Goal: Task Accomplishment & Management: Complete application form

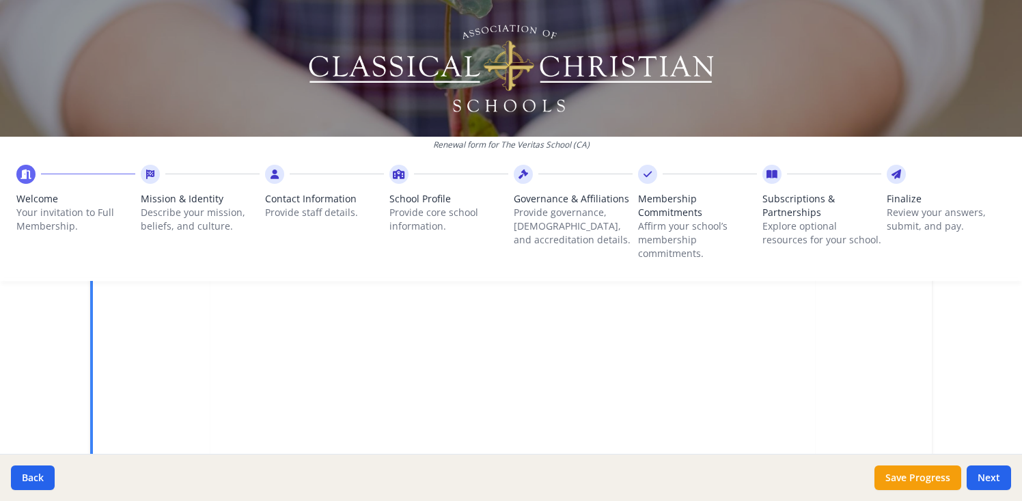
scroll to position [372, 0]
click at [996, 477] on button "Next" at bounding box center [988, 477] width 44 height 25
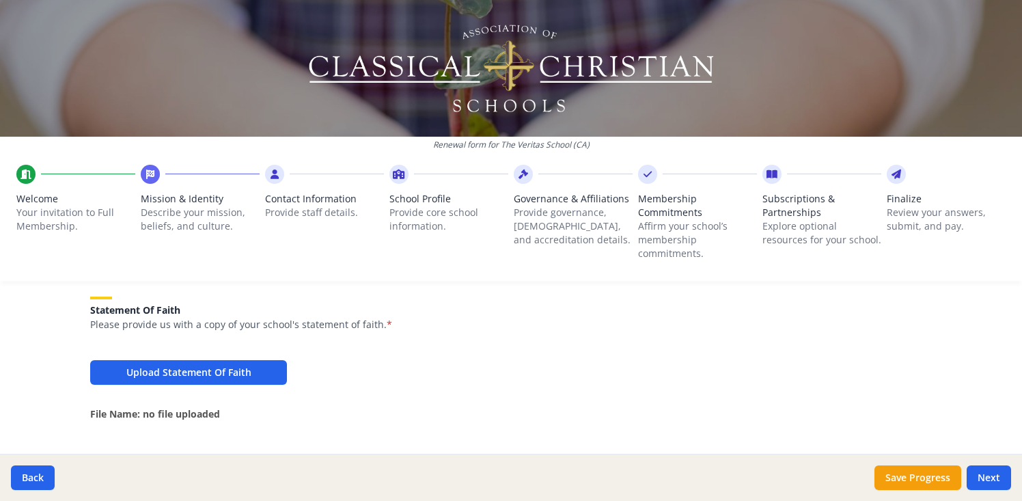
scroll to position [938, 0]
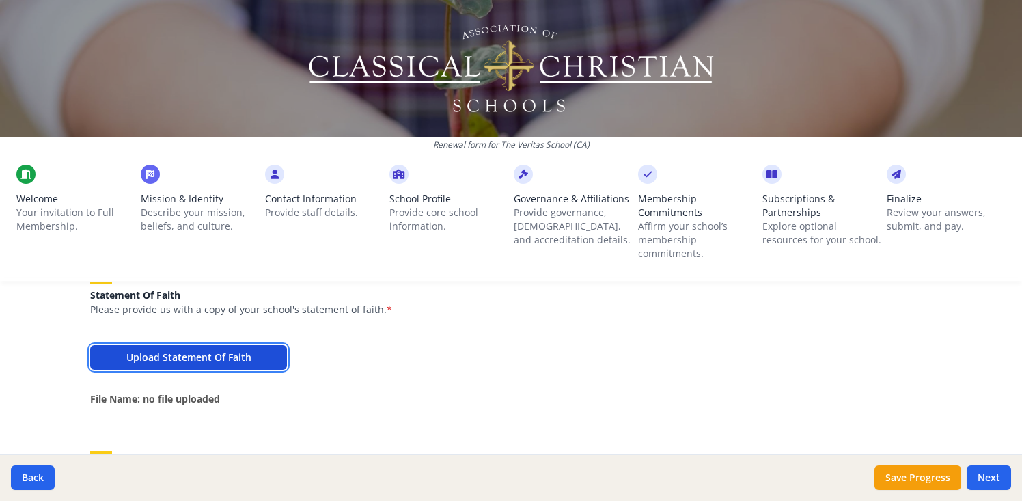
click at [254, 352] on button "Upload Statement Of Faith" at bounding box center [188, 357] width 197 height 25
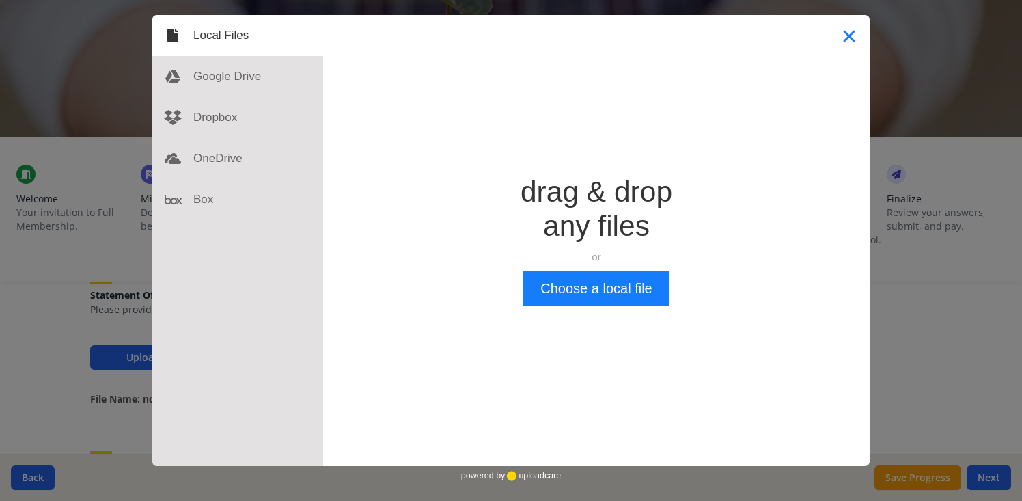
click at [849, 33] on button "Close" at bounding box center [848, 35] width 41 height 41
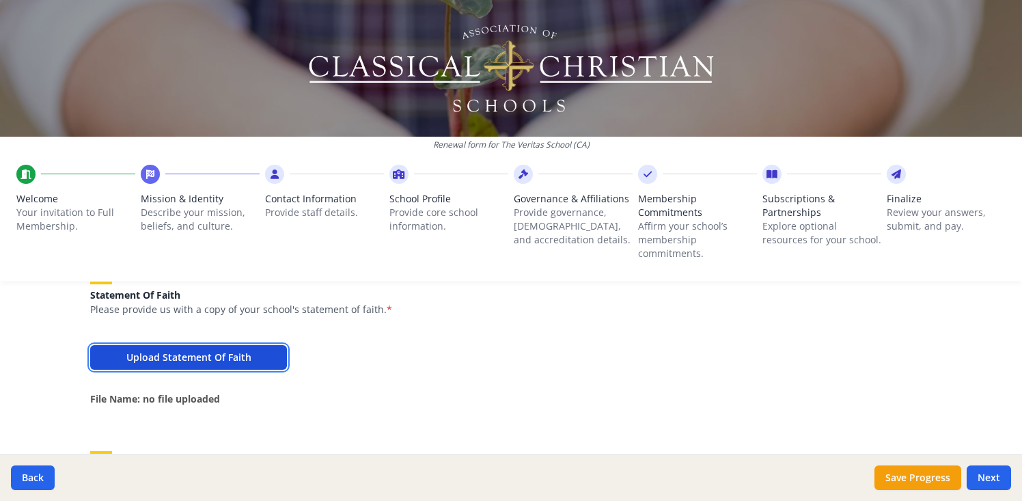
click at [233, 359] on button "Upload Statement Of Faith" at bounding box center [188, 357] width 197 height 25
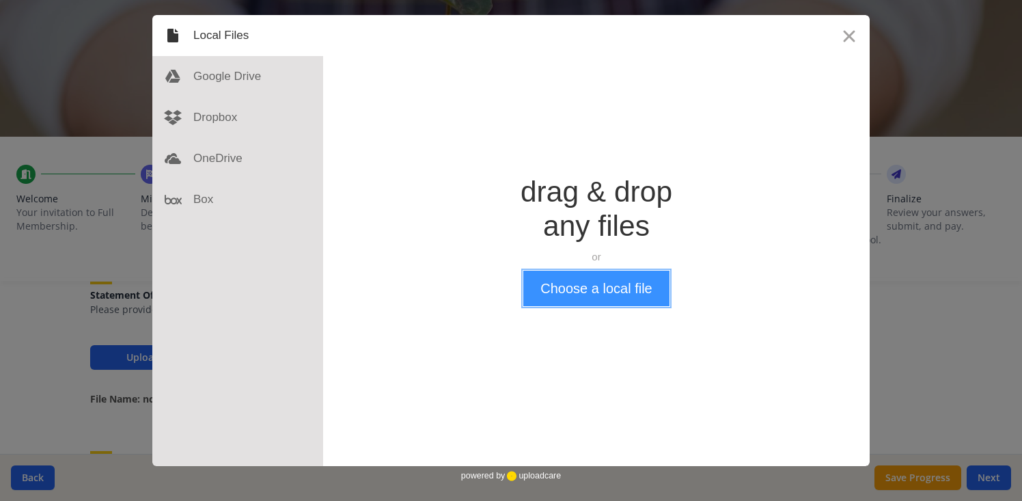
click at [599, 293] on button "Choose a local file" at bounding box center [595, 288] width 145 height 36
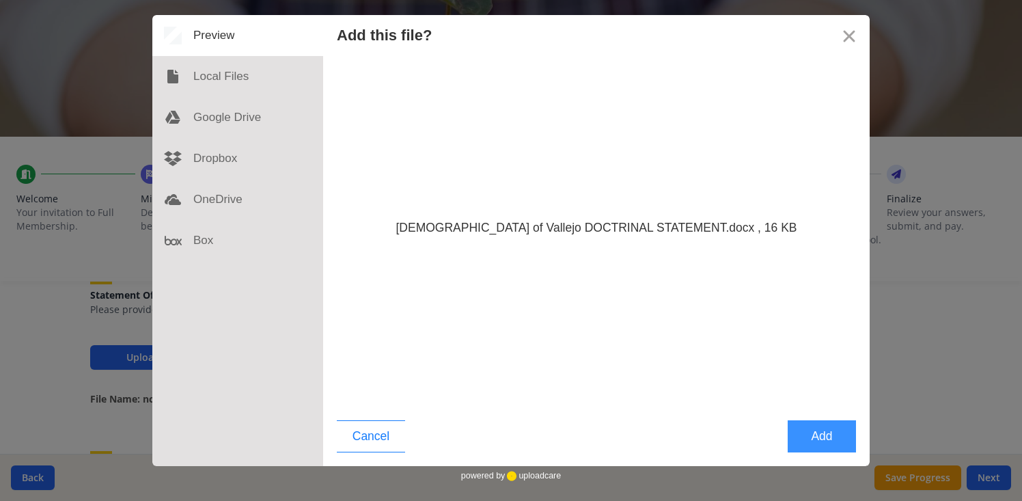
click at [837, 434] on button "Add" at bounding box center [821, 436] width 68 height 32
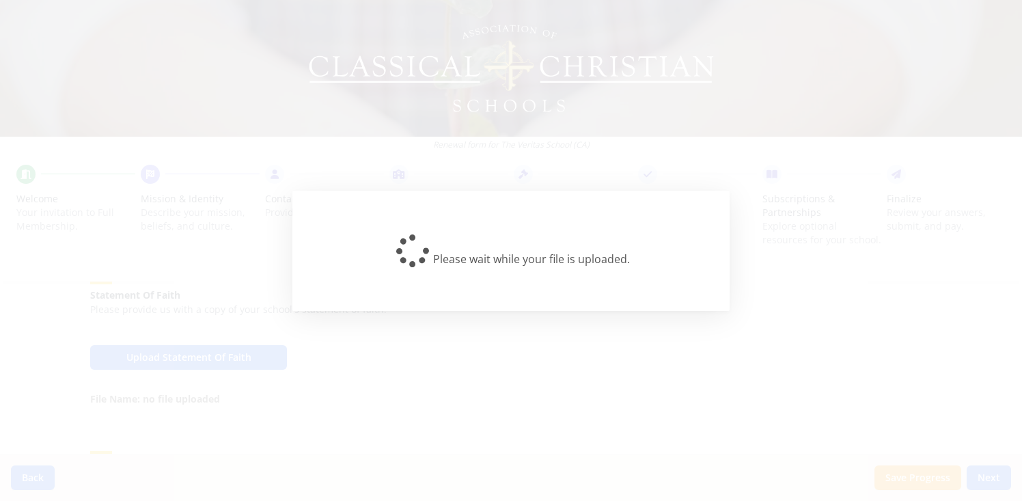
type textarea "Loremip Do s ametconsec adipiscing-elitse doeius, te incid ut l etdolorem Aliqu…"
type textarea "Yes. The [GEOGRAPHIC_DATA] opened our founding Kindergarten class on [DATE]. Wi…"
type textarea "**Loremips Dolors-ametcons Adipisc el se Doe Tempori Utlabo** Et Dol Magnaal En…"
type textarea "**Lor Ipsumdo Sitamet Consectetura eli Seddoei Temporincid ut Laboreetd Magnaal…"
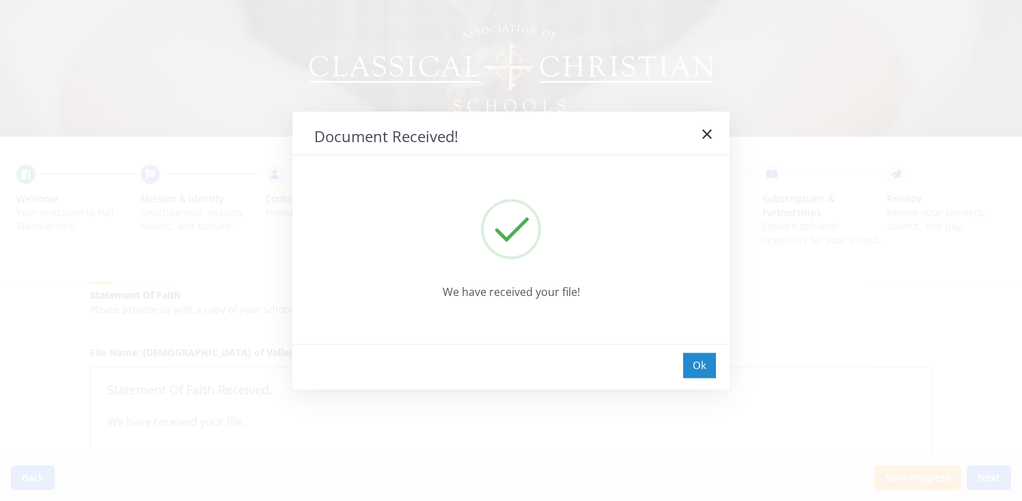
click at [695, 367] on div "Ok" at bounding box center [699, 364] width 33 height 25
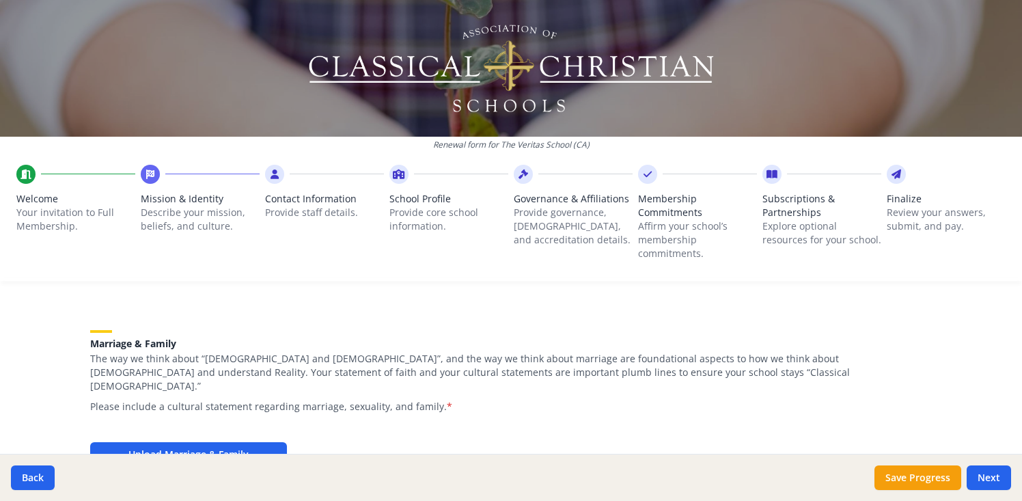
scroll to position [1112, 0]
click at [906, 469] on button "Save Progress" at bounding box center [917, 477] width 87 height 25
type textarea "Loremip Do s ametconsec adipiscing-elitse doeius, te incid ut l etdolorem Aliqu…"
type textarea "Yes. The [GEOGRAPHIC_DATA] opened our founding Kindergarten class on [DATE]. Wi…"
type textarea "**Loremips Dolors-ametcons Adipisc el se Doe Tempori Utlabo** Et Dol Magnaal En…"
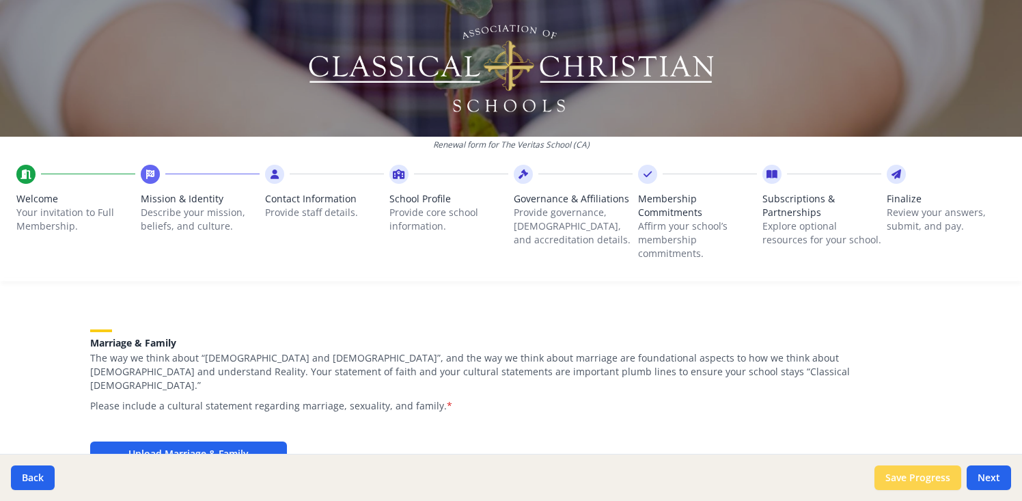
type textarea "**Lor Ipsumdo Sitamet Consectetura eli Seddoei Temporincid ut Laboreetd Magnaal…"
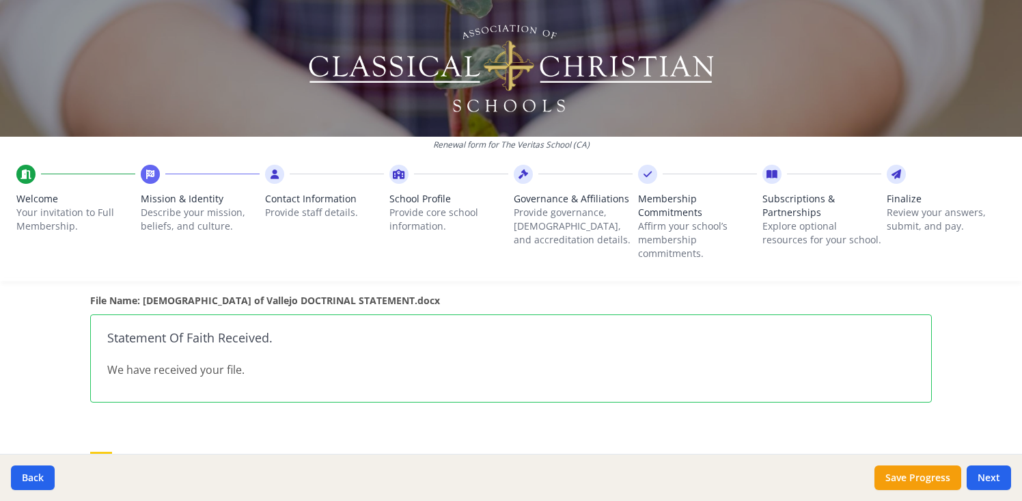
scroll to position [980, 0]
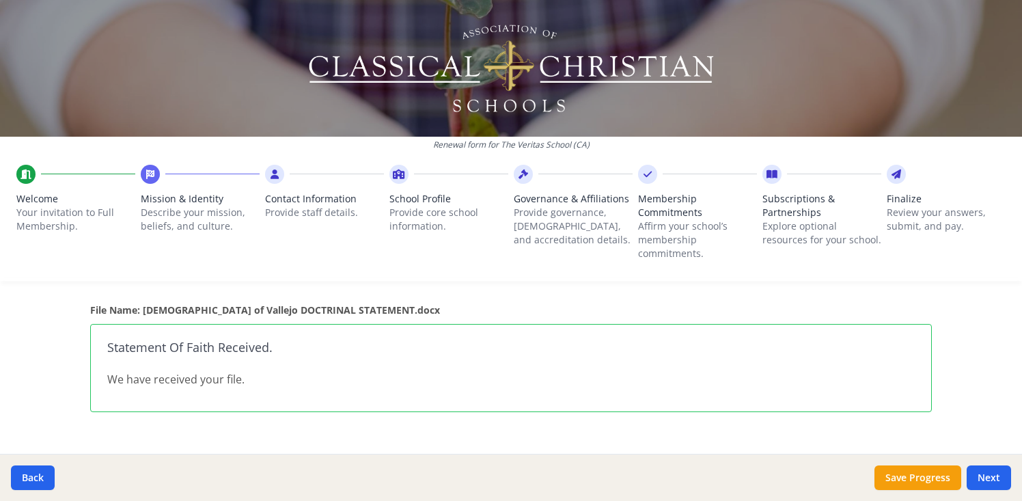
click at [320, 378] on p "We have received your file." at bounding box center [510, 379] width 807 height 16
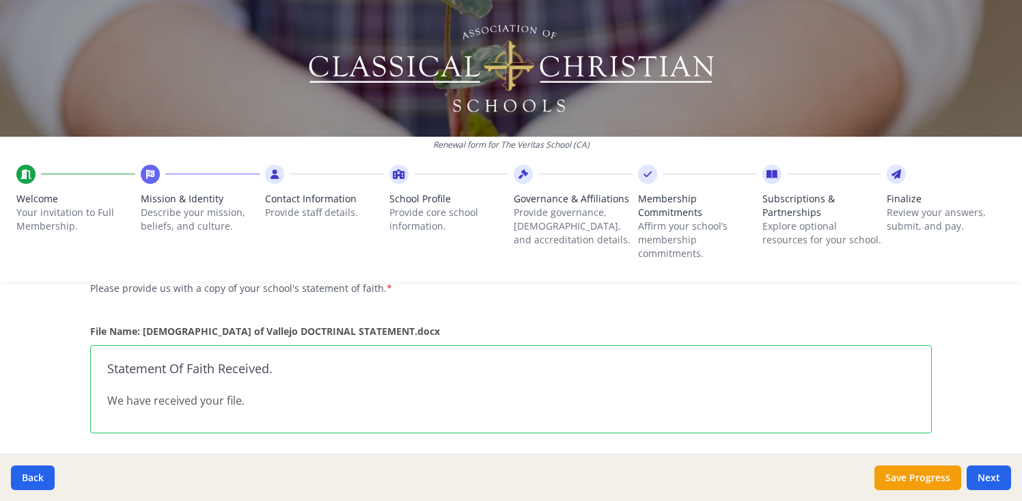
scroll to position [954, 0]
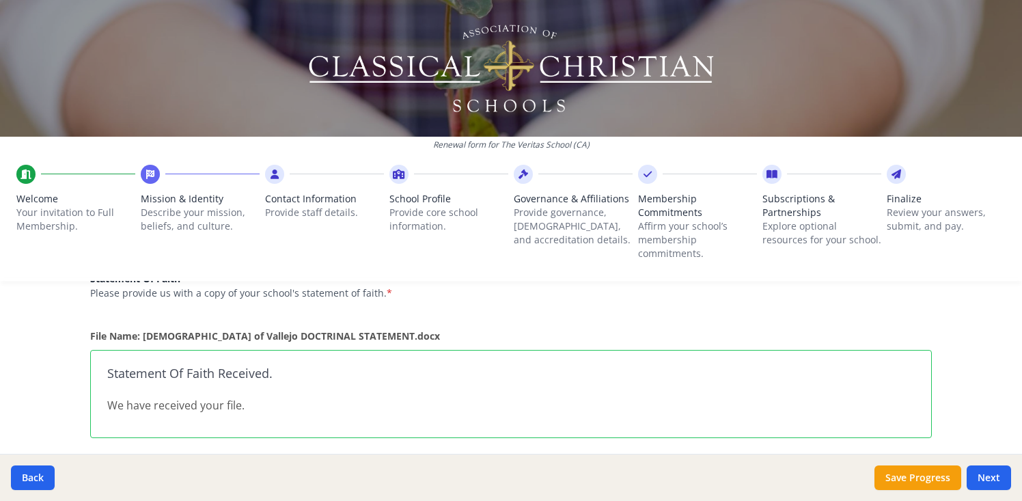
click at [255, 404] on p "We have received your file." at bounding box center [510, 405] width 807 height 16
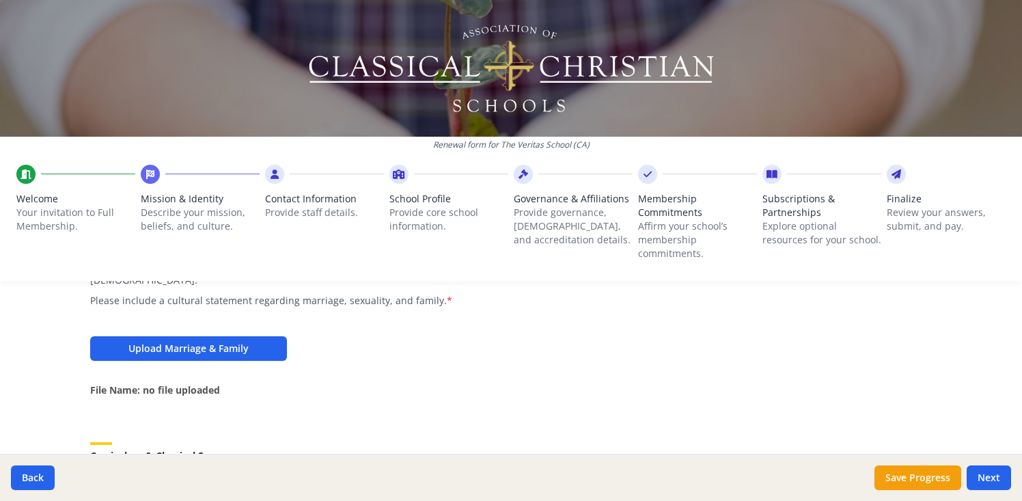
scroll to position [1218, 0]
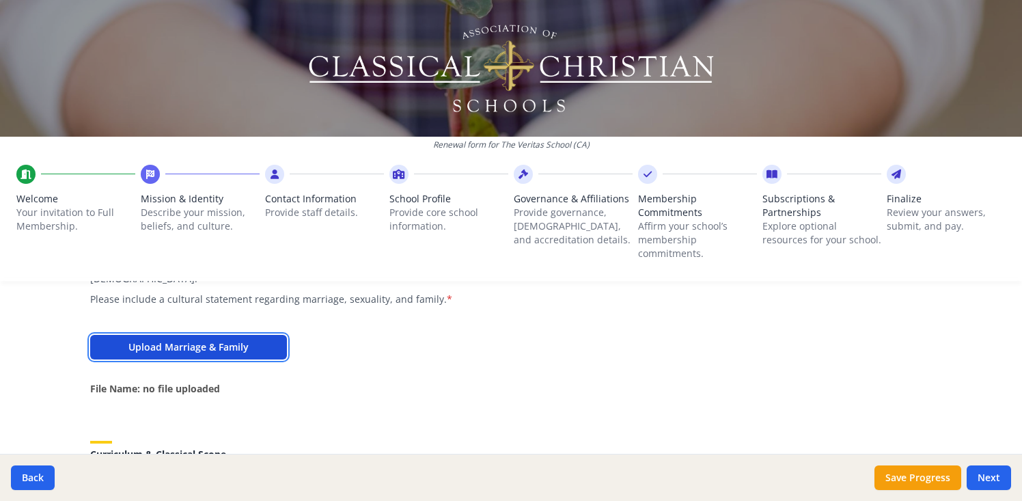
click at [249, 337] on button "Upload Marriage & Family" at bounding box center [188, 347] width 197 height 25
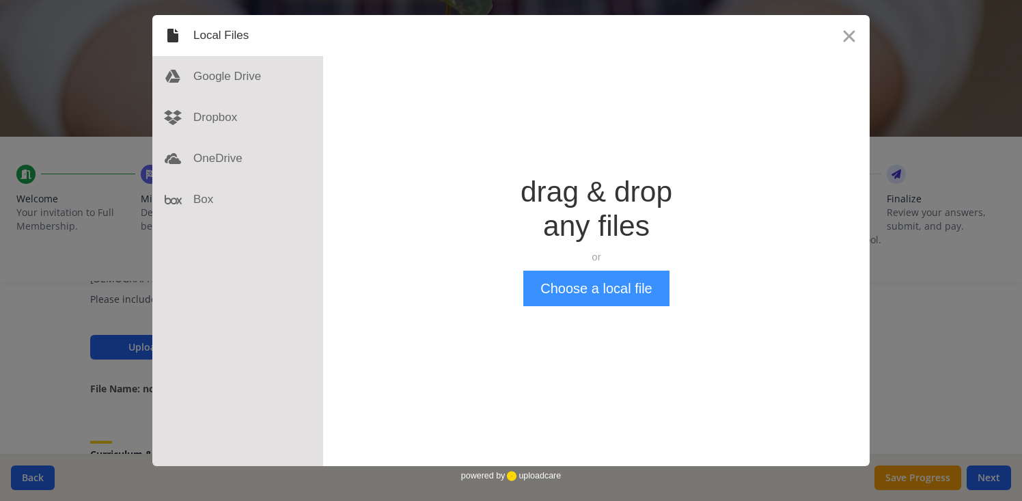
click at [592, 292] on button "Choose a local file" at bounding box center [595, 288] width 145 height 36
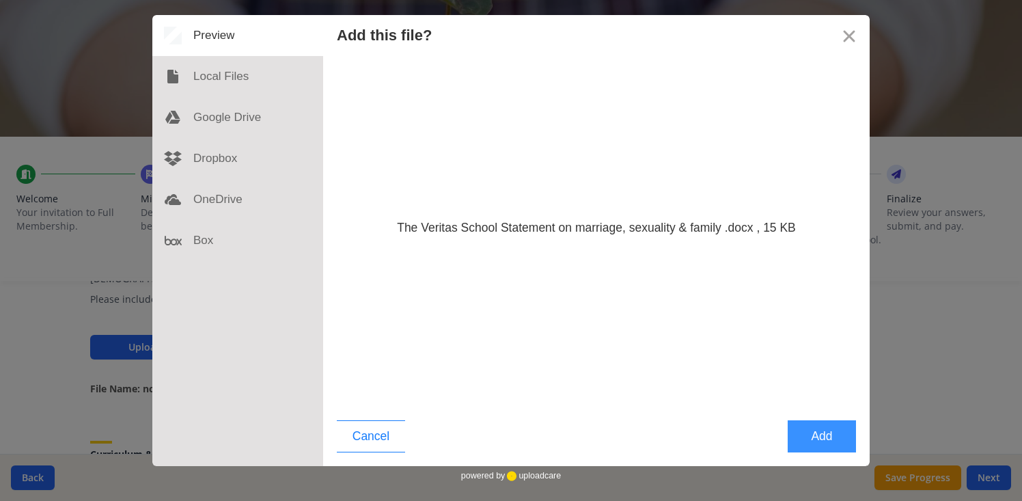
click at [821, 436] on button "Add" at bounding box center [821, 436] width 68 height 32
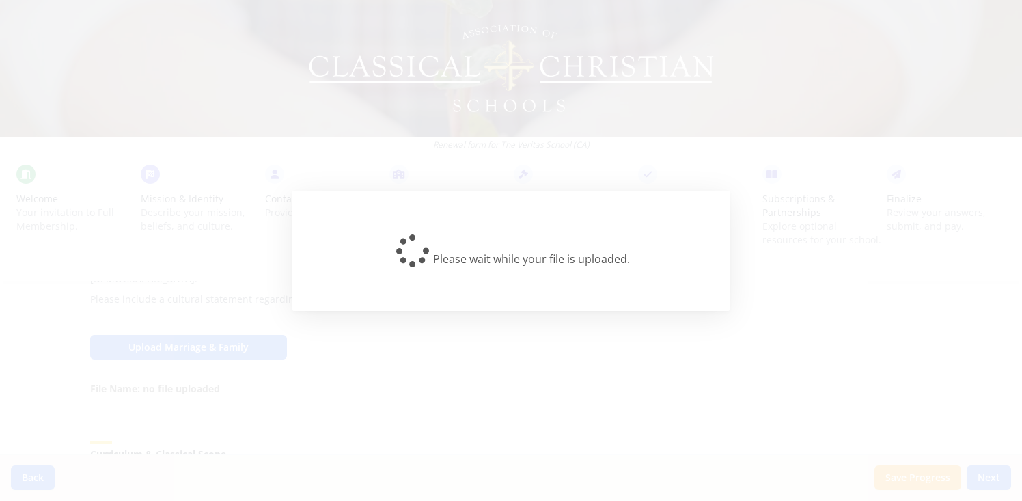
type textarea "Loremip Do s ametconsec adipiscing-elitse doeius, te incid ut l etdolorem Aliqu…"
type textarea "Yes. The [GEOGRAPHIC_DATA] opened our founding Kindergarten class on [DATE]. Wi…"
type textarea "**Loremips Dolors-ametcons Adipisc el se Doe Tempori Utlabo** Et Dol Magnaal En…"
type textarea "**Lor Ipsumdo Sitamet Consectetura eli Seddoei Temporincid ut Laboreetd Magnaal…"
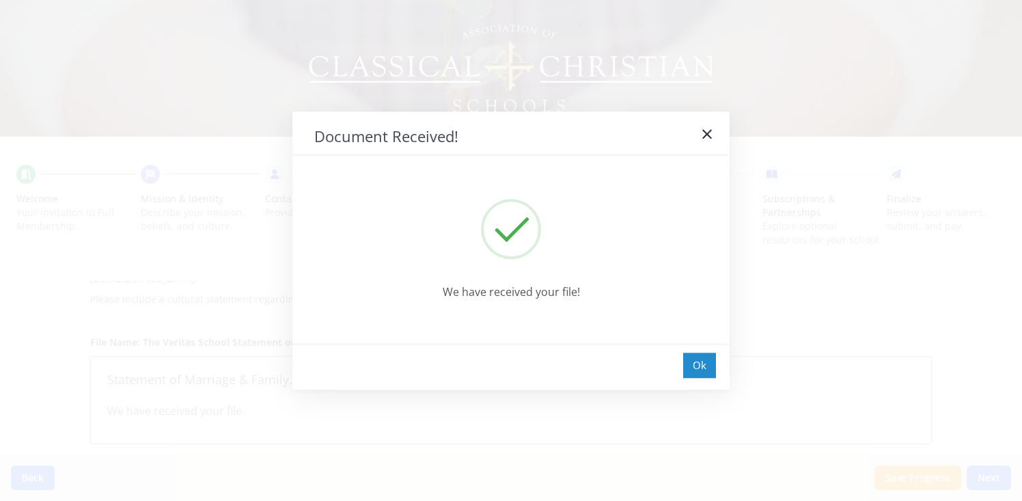
click at [695, 366] on div "Ok" at bounding box center [699, 364] width 33 height 25
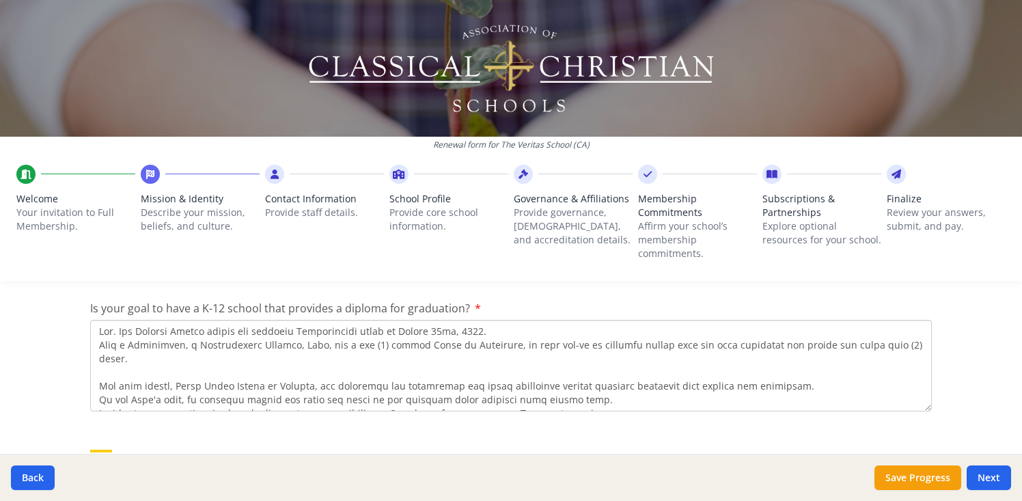
scroll to position [781, 0]
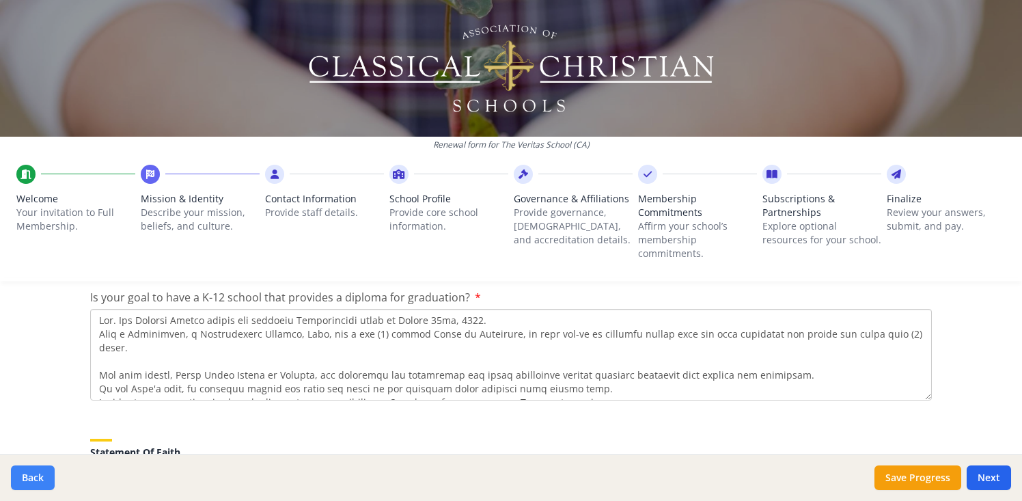
click at [20, 485] on button "Back" at bounding box center [33, 477] width 44 height 25
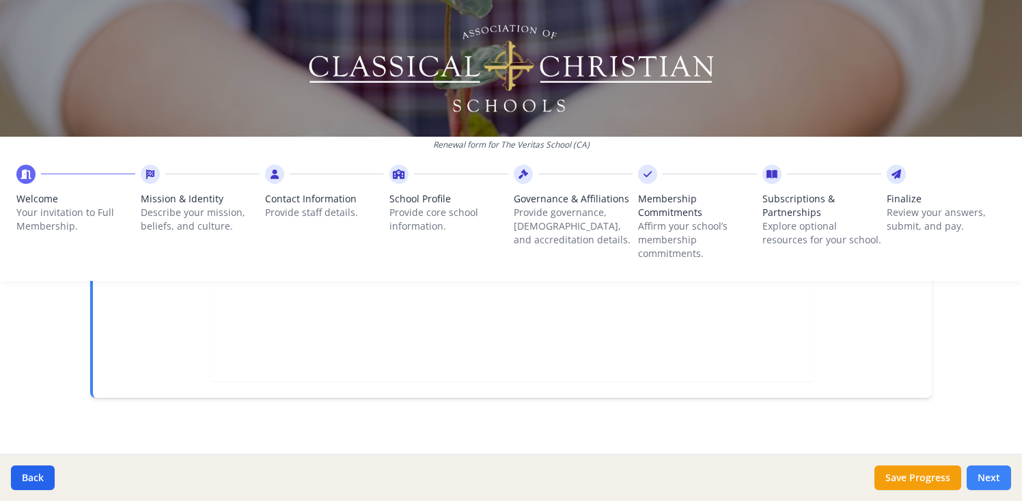
click at [985, 478] on button "Next" at bounding box center [988, 477] width 44 height 25
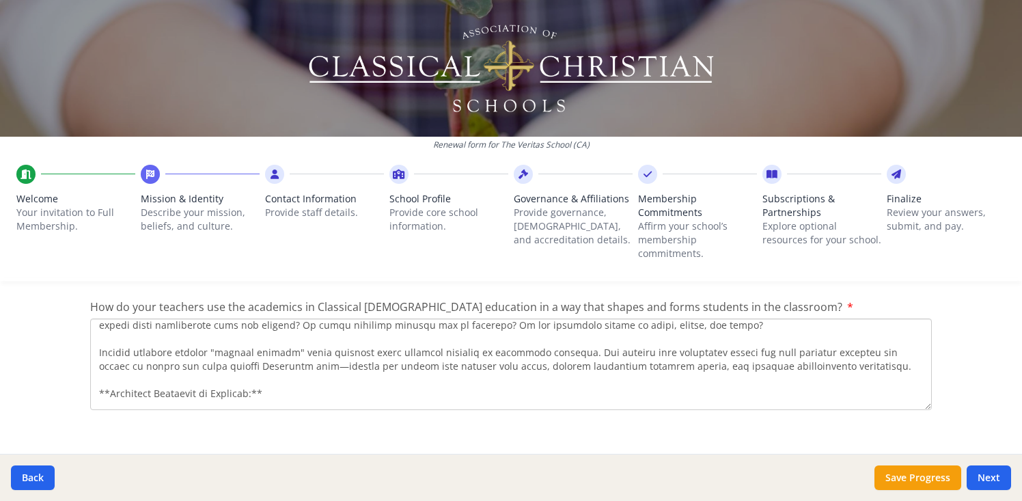
scroll to position [410, 0]
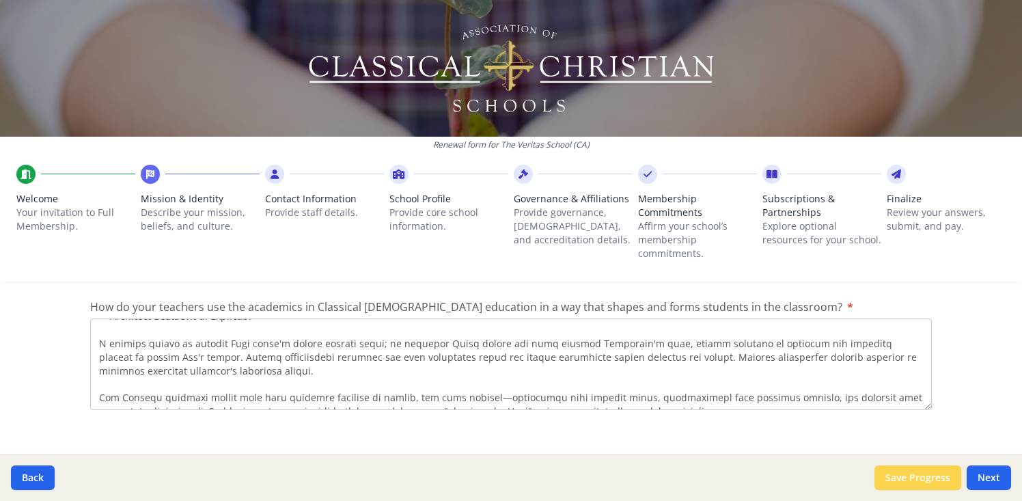
click at [938, 482] on button "Save Progress" at bounding box center [917, 477] width 87 height 25
type textarea "Loremip Do s ametconsec adipiscing-elitse doeius, te incid ut l etdolorem Aliqu…"
type textarea "Yes. The [GEOGRAPHIC_DATA] opened our founding Kindergarten class on [DATE]. Wi…"
type textarea "**Loremips Dolors-ametcons Adipisc el se Doe Tempori Utlabo** Et Dol Magnaal En…"
type textarea "**Lor Ipsumdo Sitamet Consectetura eli Seddoei Temporincid ut Laboreetd Magnaal…"
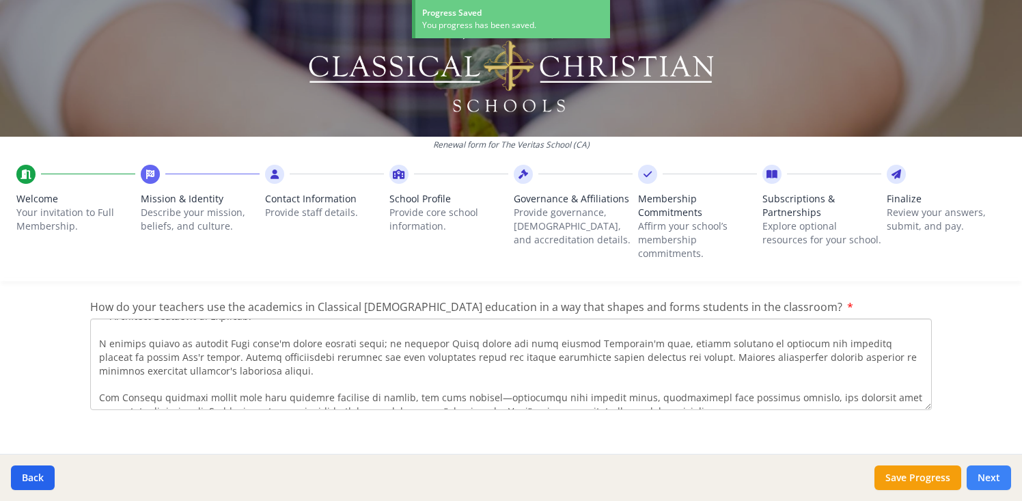
click at [1005, 476] on button "Next" at bounding box center [988, 477] width 44 height 25
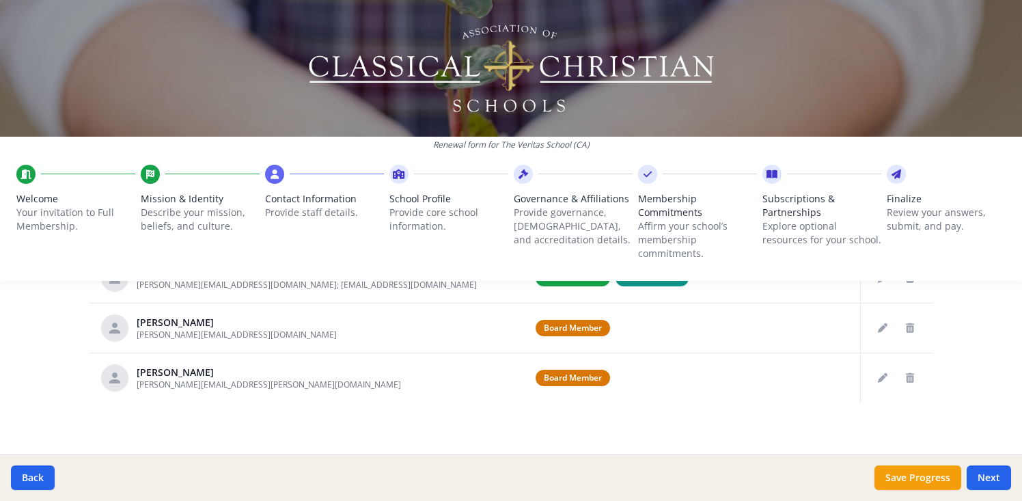
scroll to position [861, 0]
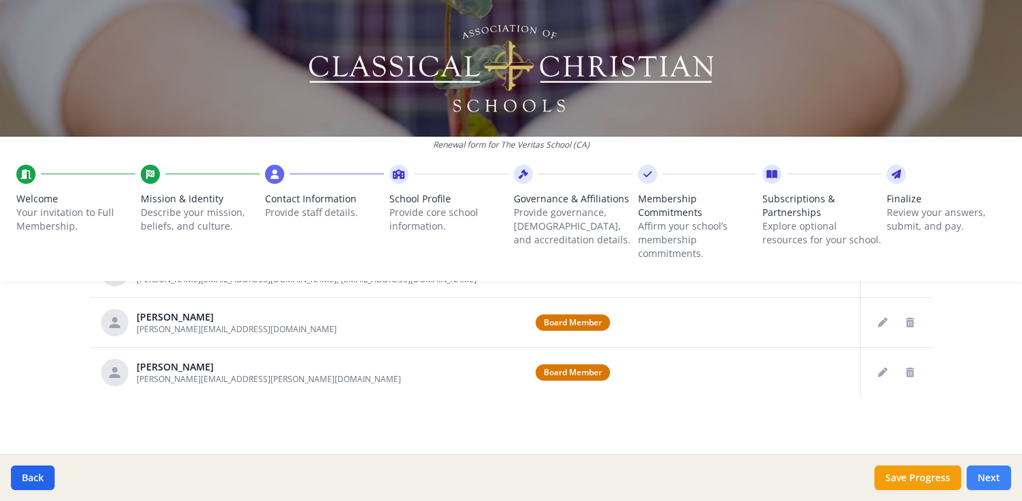
click at [997, 477] on button "Next" at bounding box center [988, 477] width 44 height 25
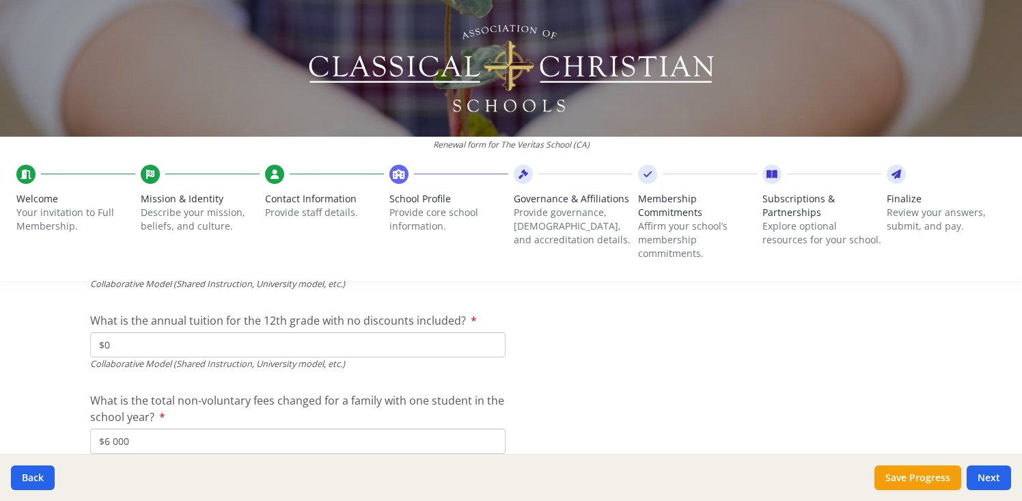
scroll to position [4626, 0]
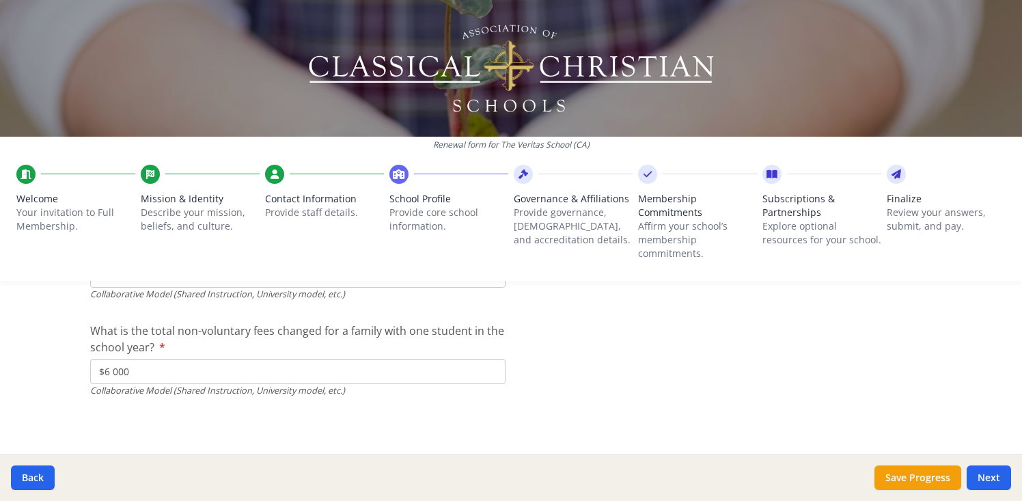
click at [135, 374] on input "$6 000" at bounding box center [297, 371] width 415 height 25
type input "$6 000.00"
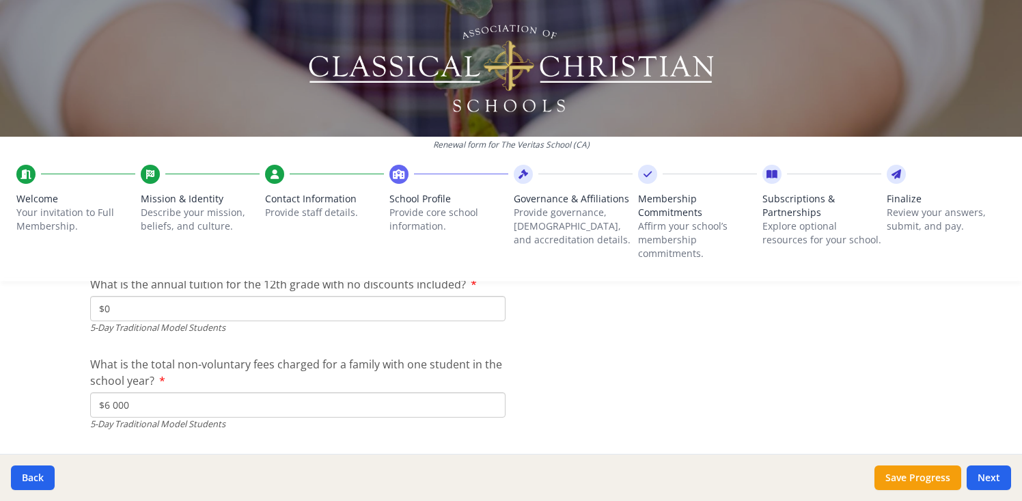
scroll to position [3967, 0]
click at [201, 405] on input "$6 000" at bounding box center [297, 406] width 415 height 25
type input "$6 000.00"
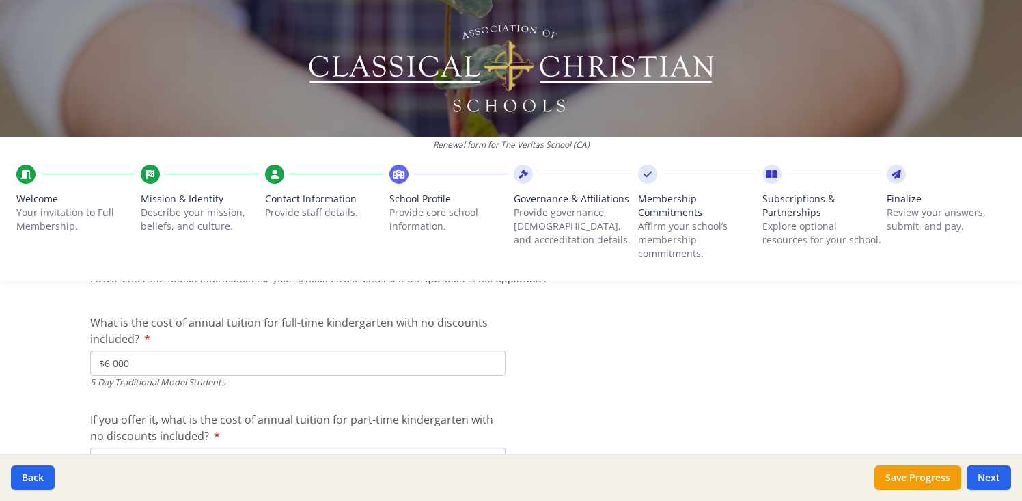
scroll to position [3560, 0]
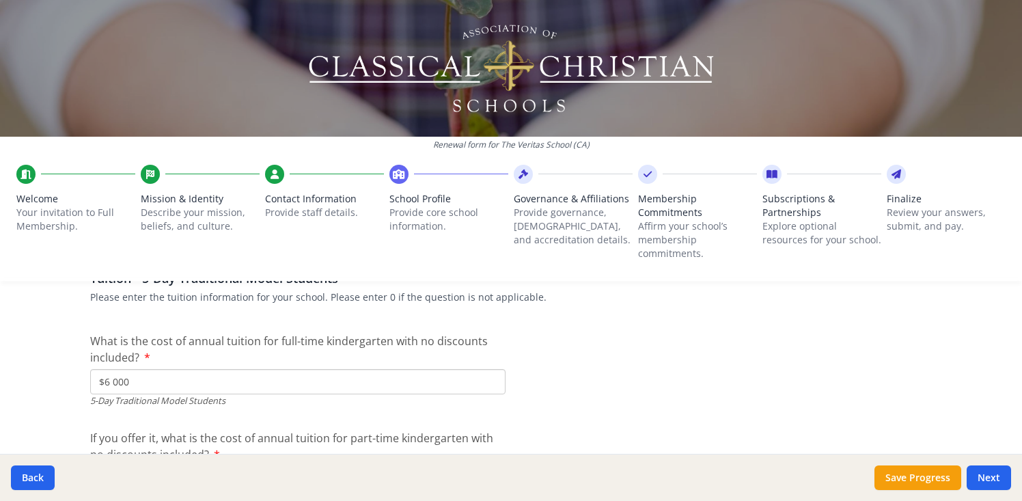
click at [190, 387] on input "$6 000" at bounding box center [297, 381] width 415 height 25
type input "$6 000.00"
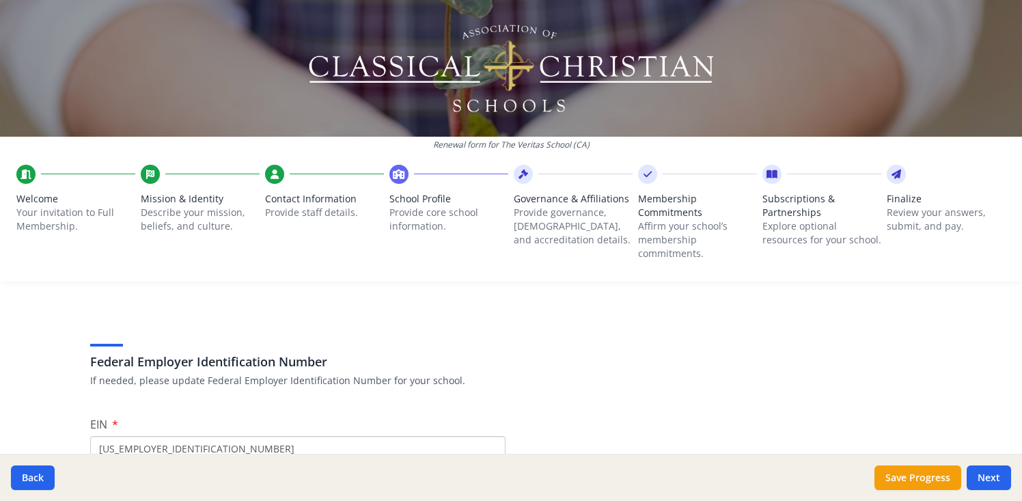
scroll to position [0, 0]
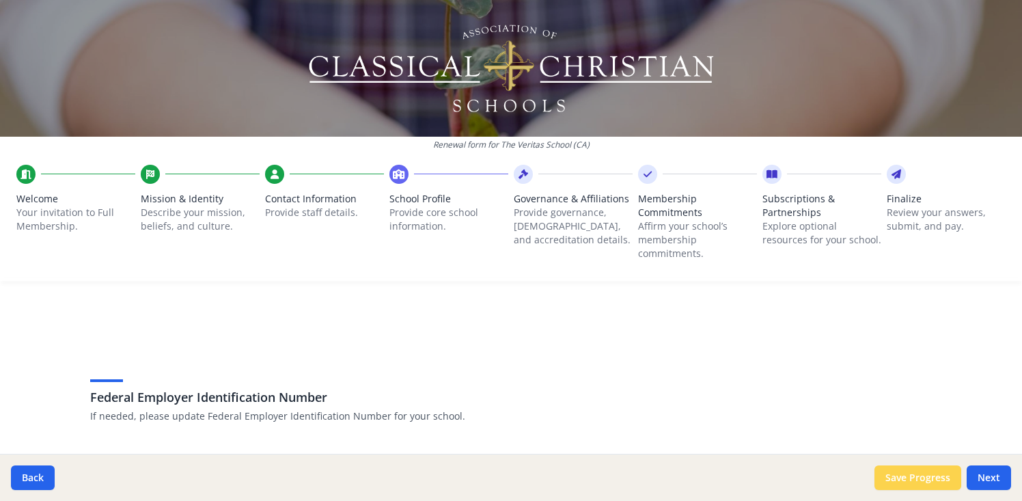
click at [949, 474] on button "Save Progress" at bounding box center [917, 477] width 87 height 25
type input "[PHONE_NUMBER]"
type input "0"
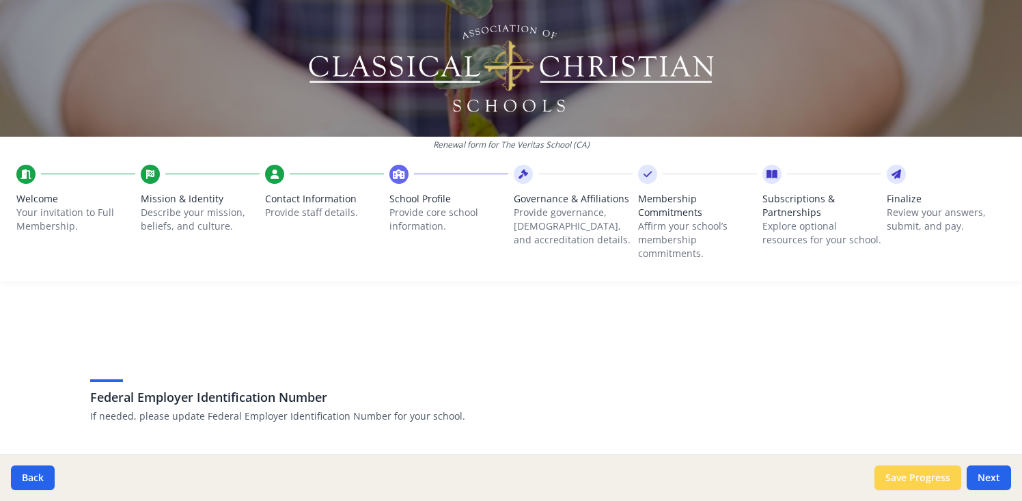
type input "0"
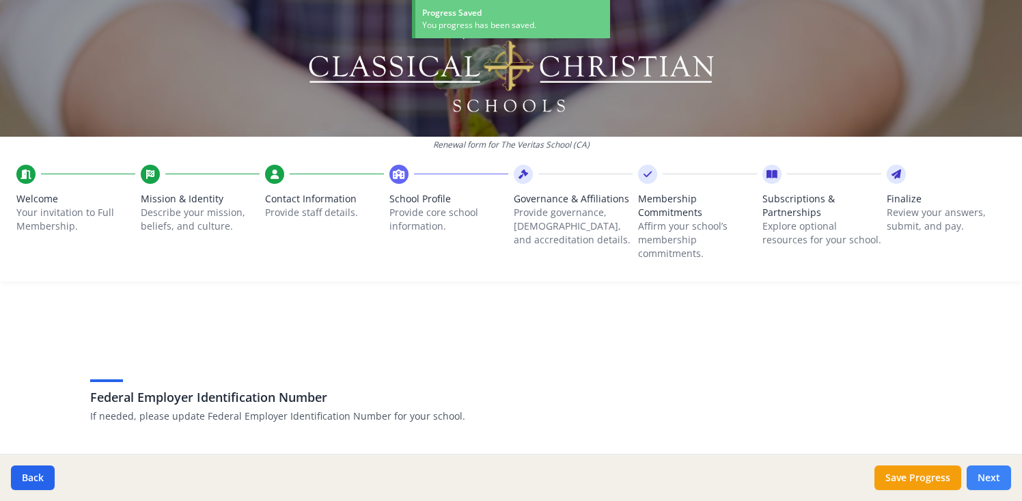
click at [993, 475] on button "Next" at bounding box center [988, 477] width 44 height 25
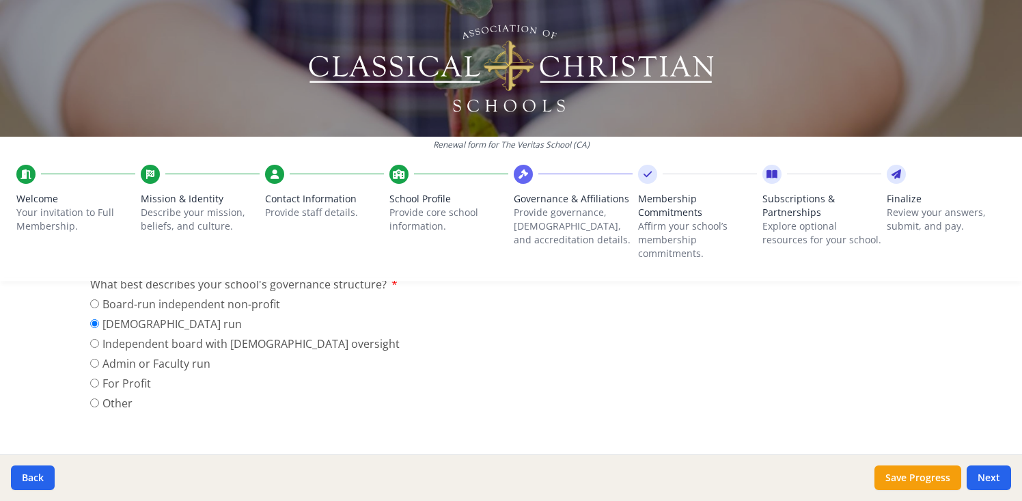
scroll to position [176, 0]
click at [95, 343] on input "Independent board with [DEMOGRAPHIC_DATA] oversight" at bounding box center [94, 342] width 9 height 9
radio input "true"
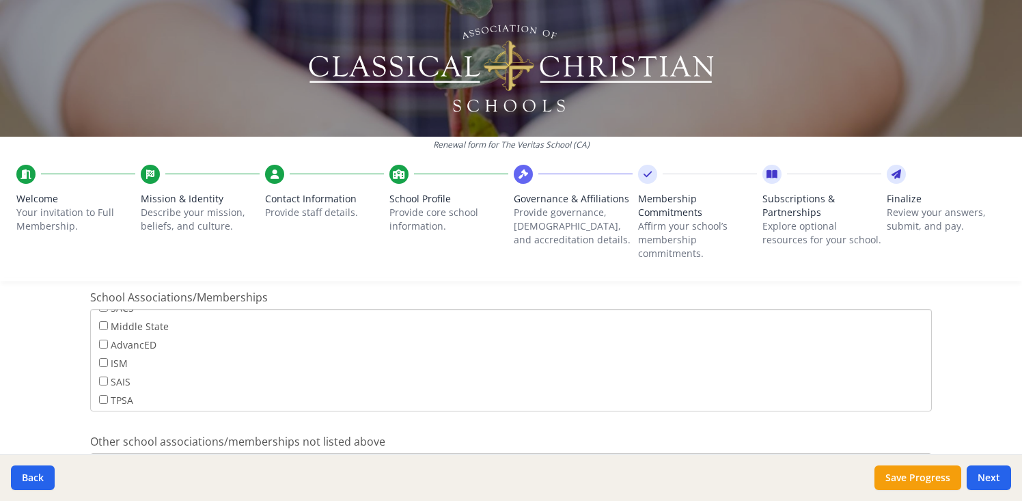
scroll to position [1076, 0]
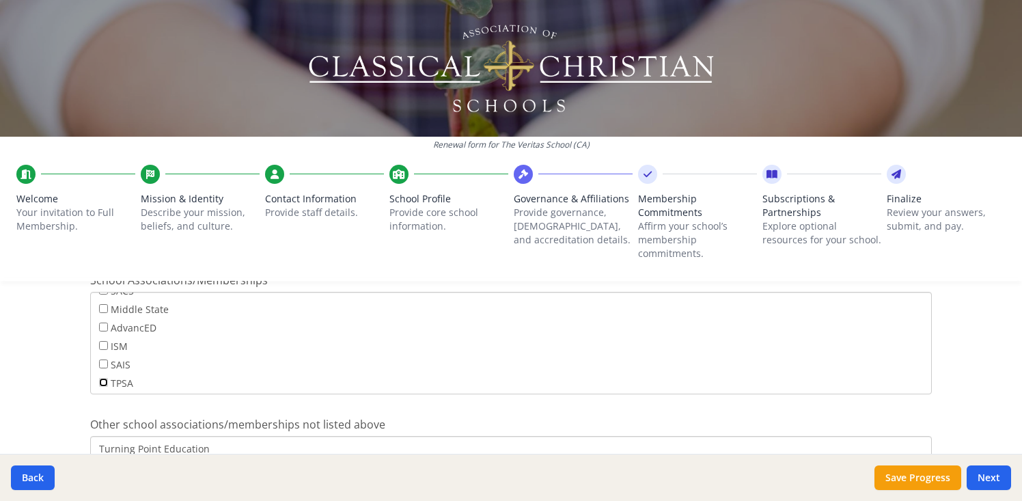
click at [106, 378] on input "TPSA" at bounding box center [103, 382] width 9 height 9
checkbox input "true"
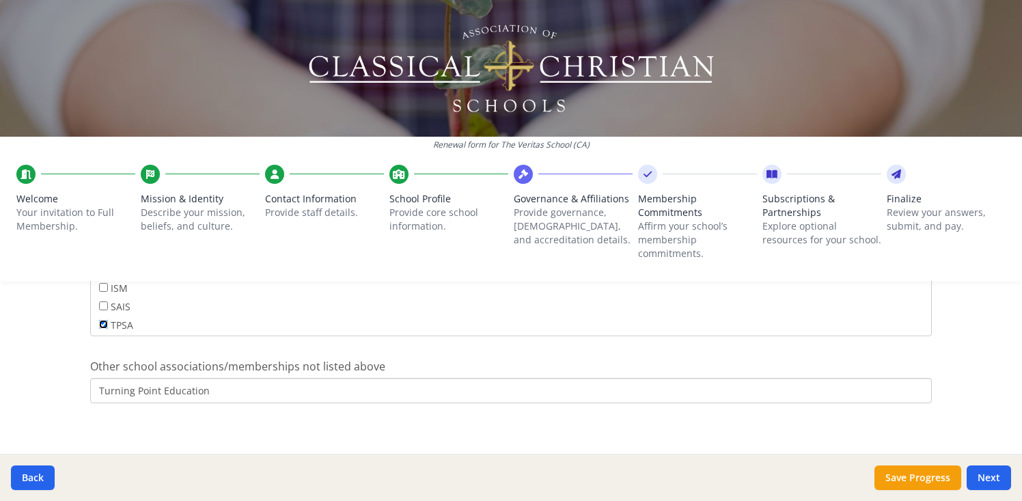
scroll to position [1139, 0]
click at [925, 481] on button "Save Progress" at bounding box center [917, 477] width 87 height 25
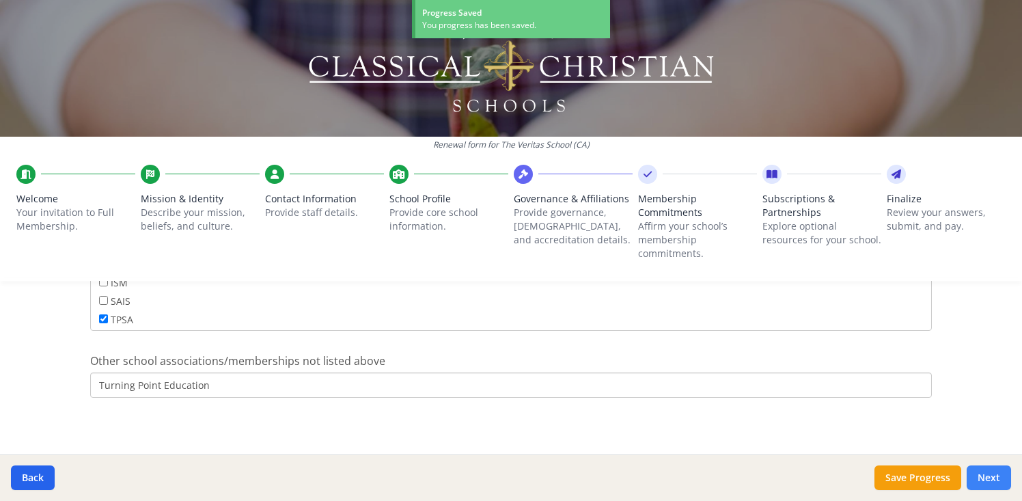
click at [1000, 480] on button "Next" at bounding box center [988, 477] width 44 height 25
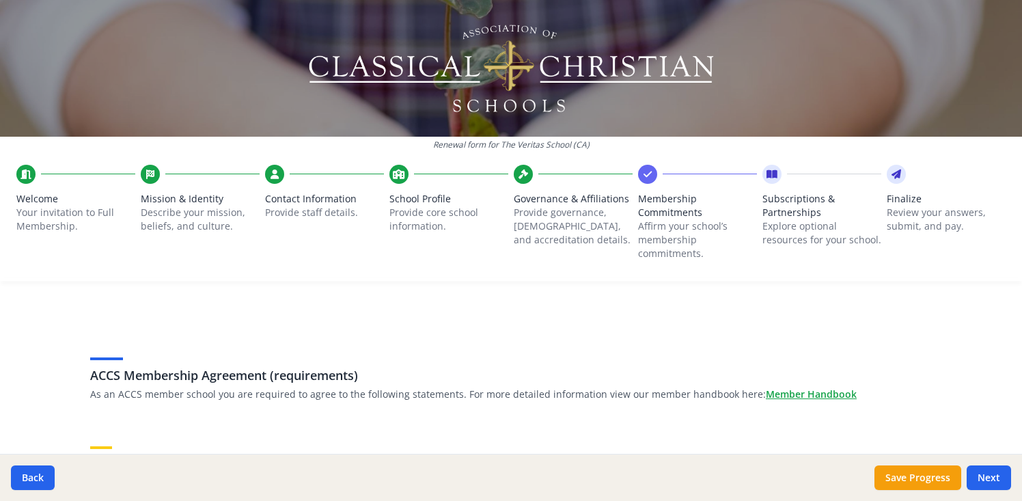
scroll to position [0, 0]
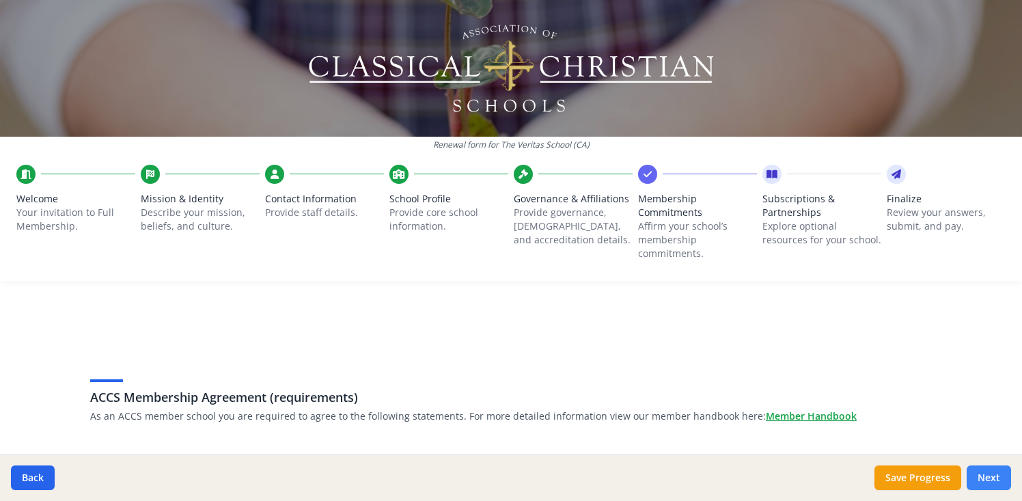
click at [990, 477] on button "Next" at bounding box center [988, 477] width 44 height 25
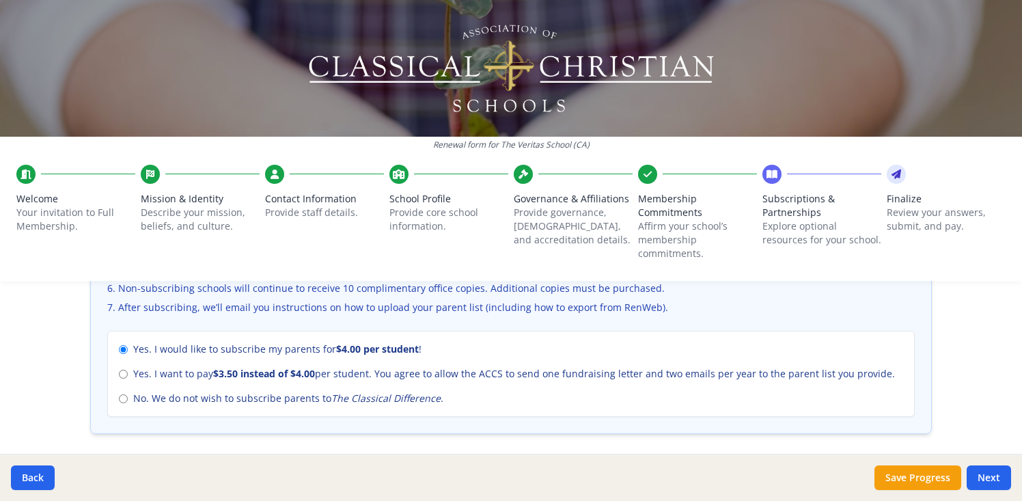
scroll to position [595, 0]
click at [981, 473] on button "Next" at bounding box center [988, 477] width 44 height 25
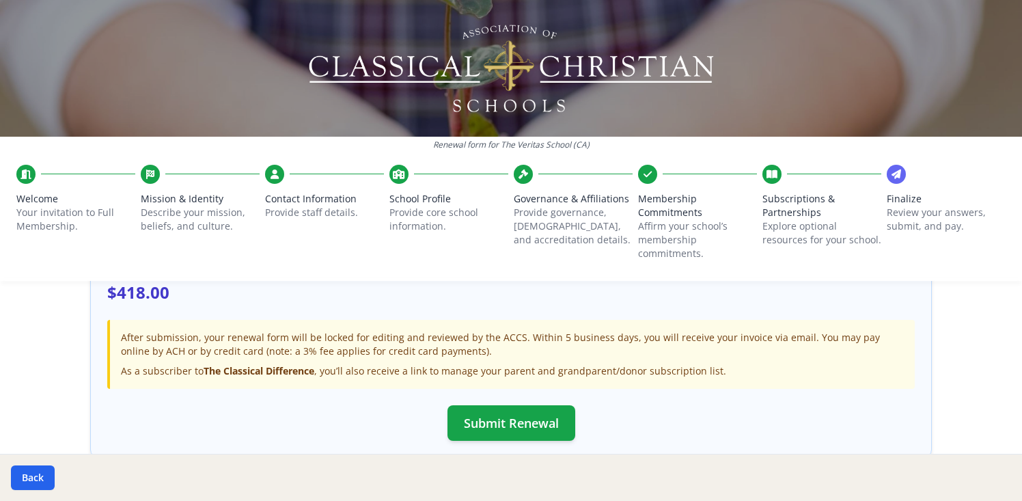
scroll to position [477, 0]
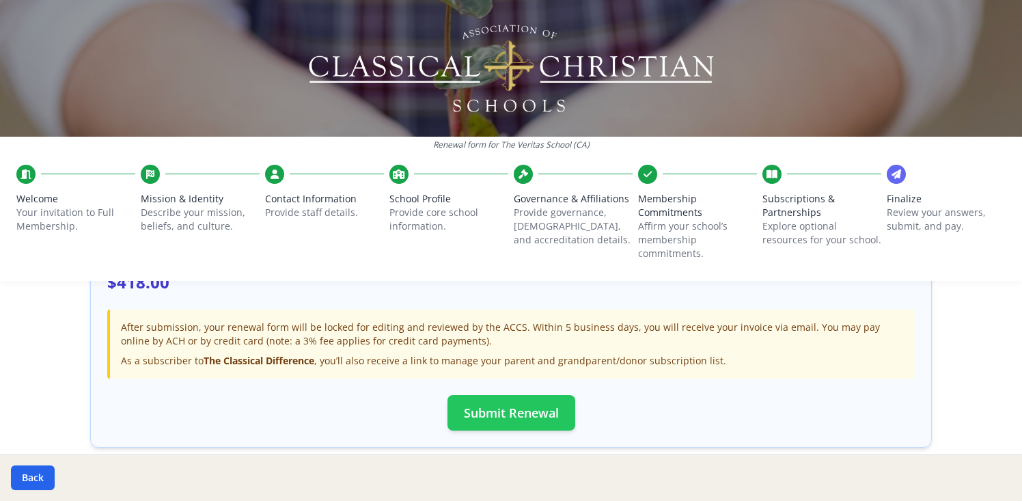
click at [534, 410] on button "Submit Renewal" at bounding box center [511, 413] width 128 height 36
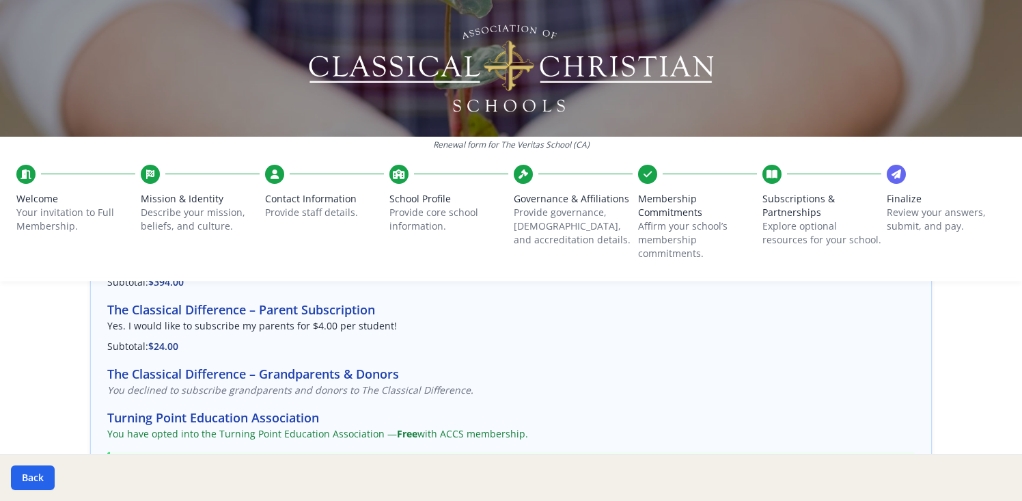
scroll to position [540, 0]
